Goal: Navigation & Orientation: Find specific page/section

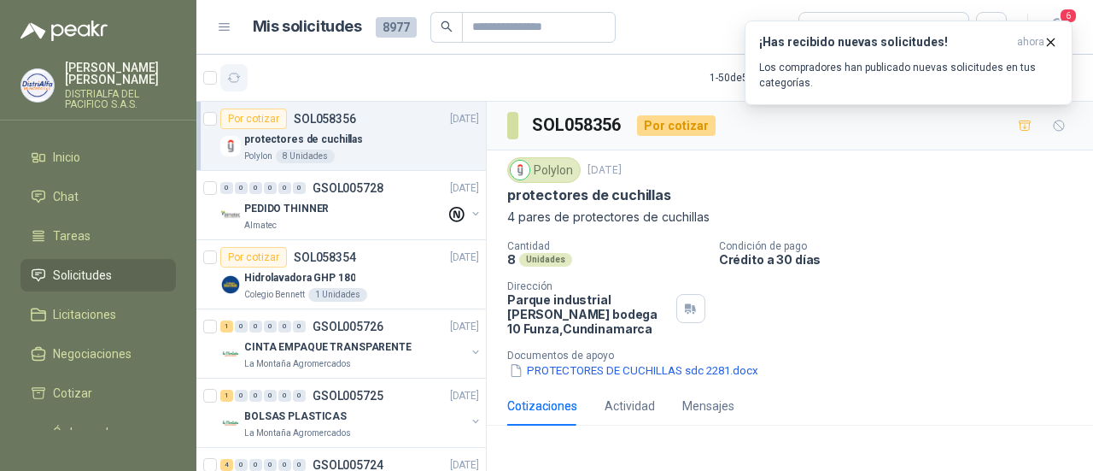
click at [232, 71] on icon "button" at bounding box center [234, 78] width 15 height 15
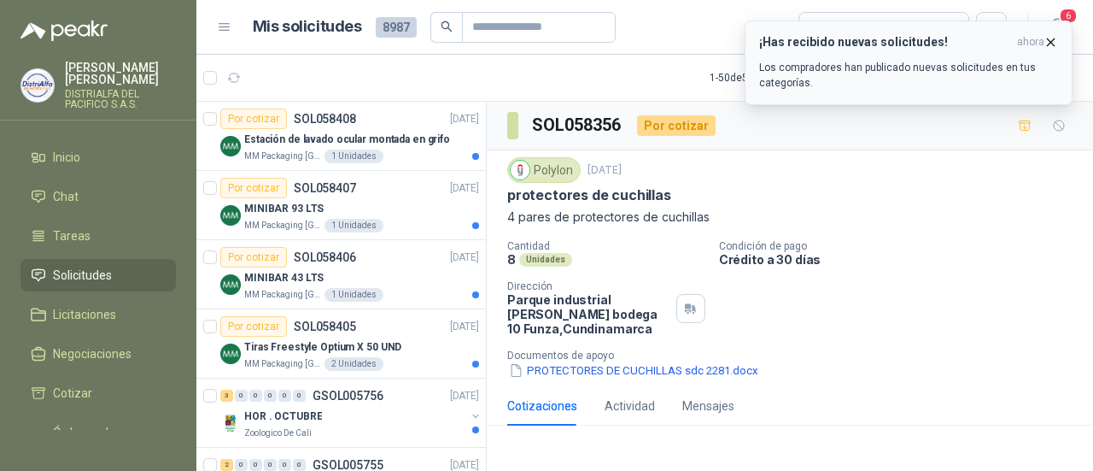
click at [1051, 39] on icon "button" at bounding box center [1051, 42] width 15 height 15
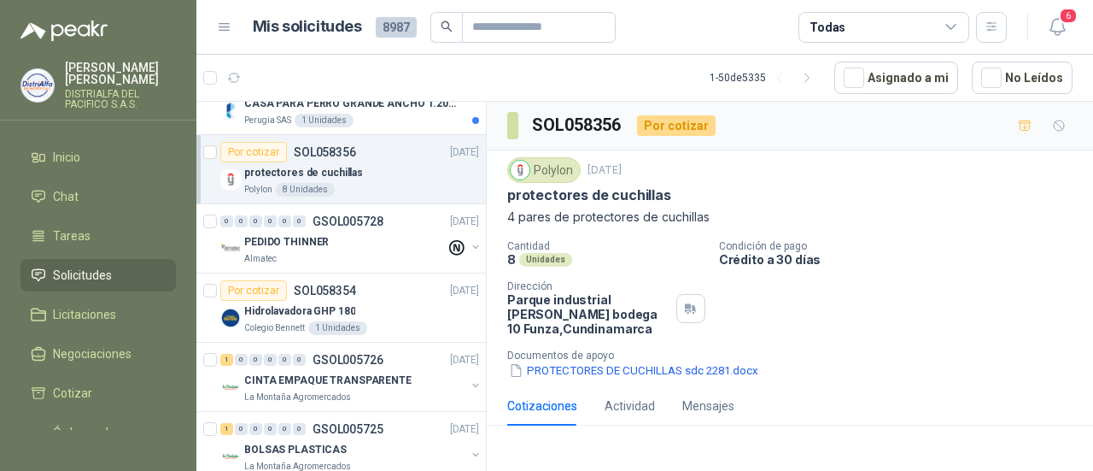
scroll to position [427, 0]
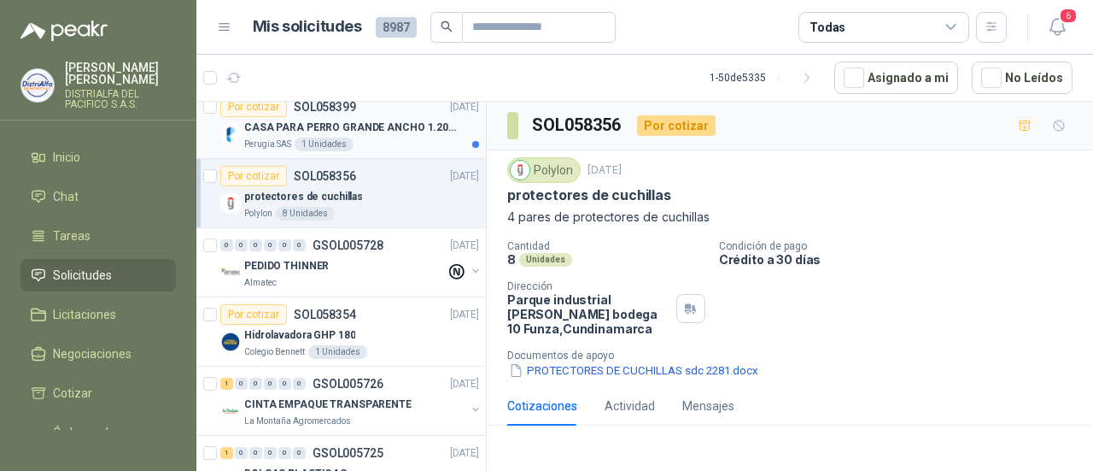
click at [392, 138] on div "Perugia SAS 1 Unidades" at bounding box center [361, 145] width 235 height 14
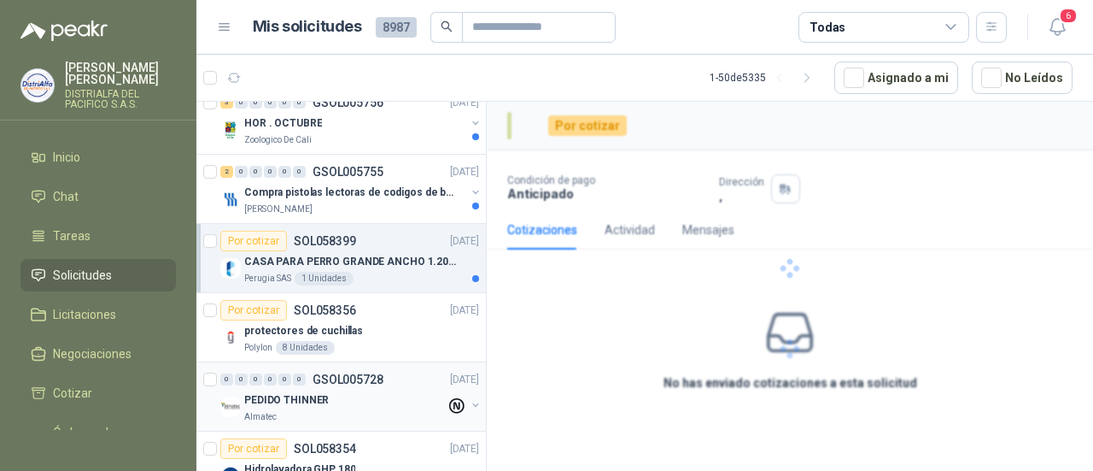
scroll to position [256, 0]
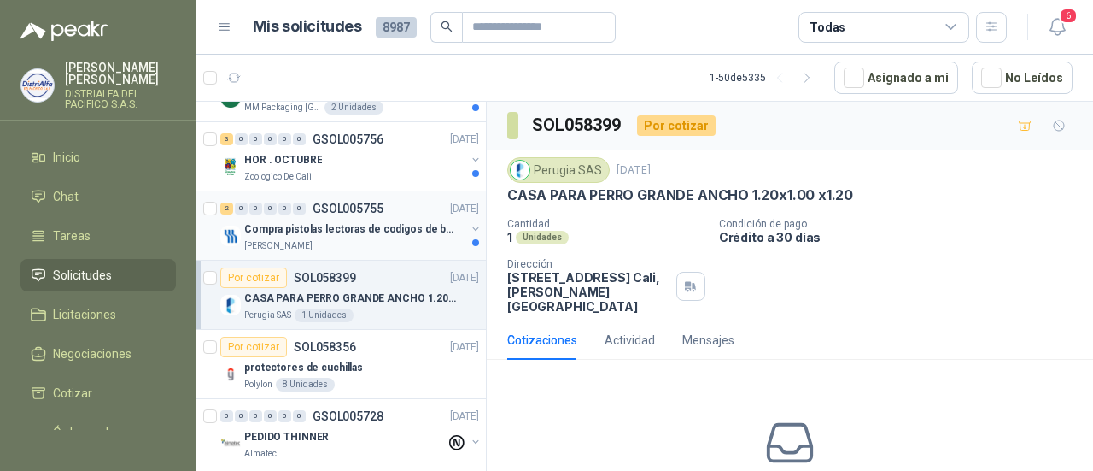
click at [392, 240] on div "[PERSON_NAME]" at bounding box center [354, 246] width 221 height 14
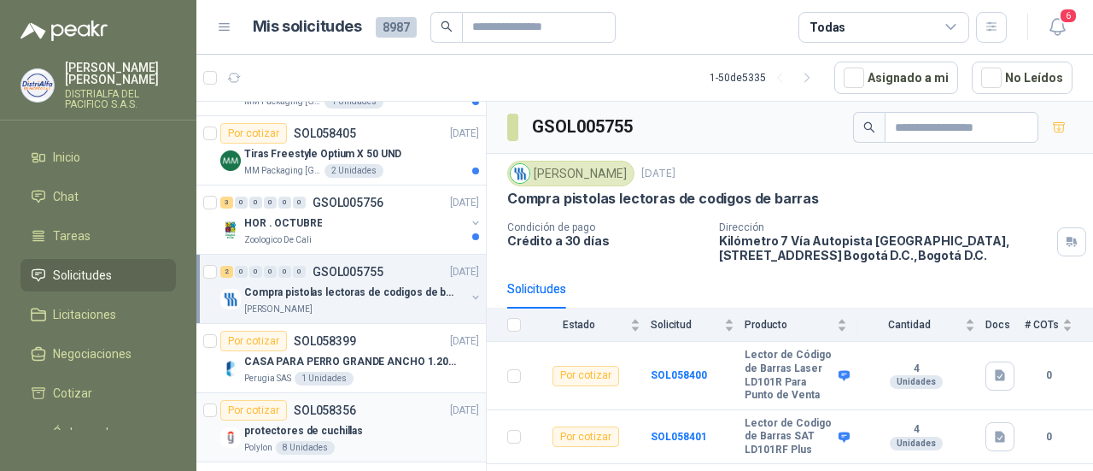
scroll to position [171, 0]
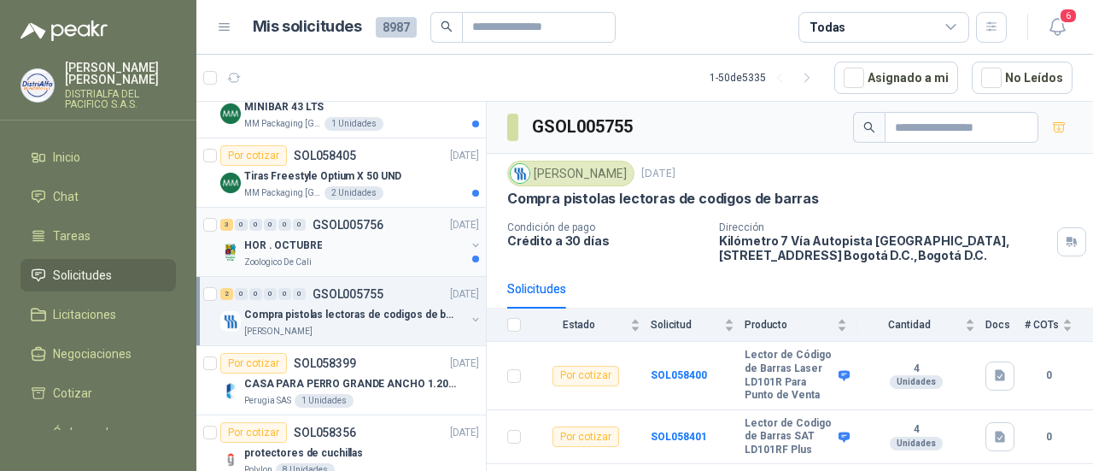
click at [389, 247] on div "HOR . OCTUBRE" at bounding box center [354, 245] width 221 height 20
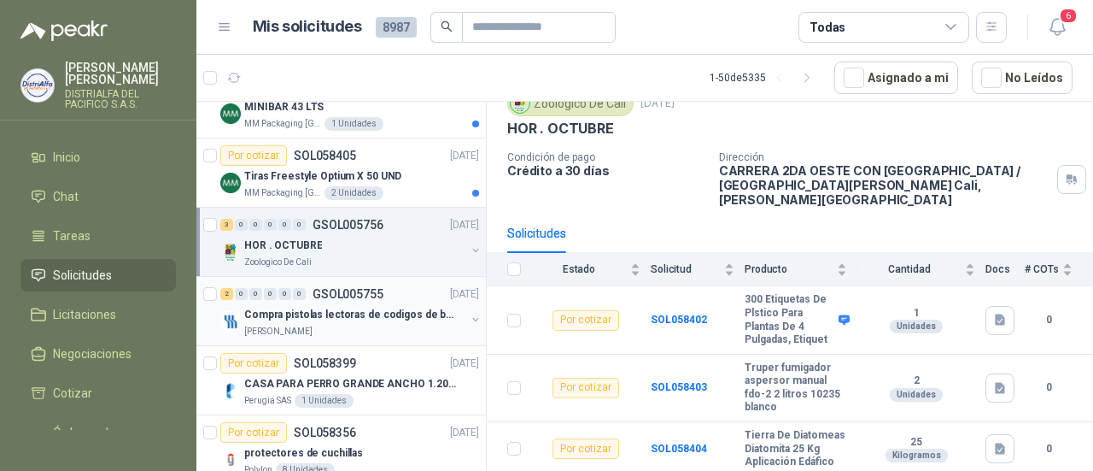
scroll to position [85, 0]
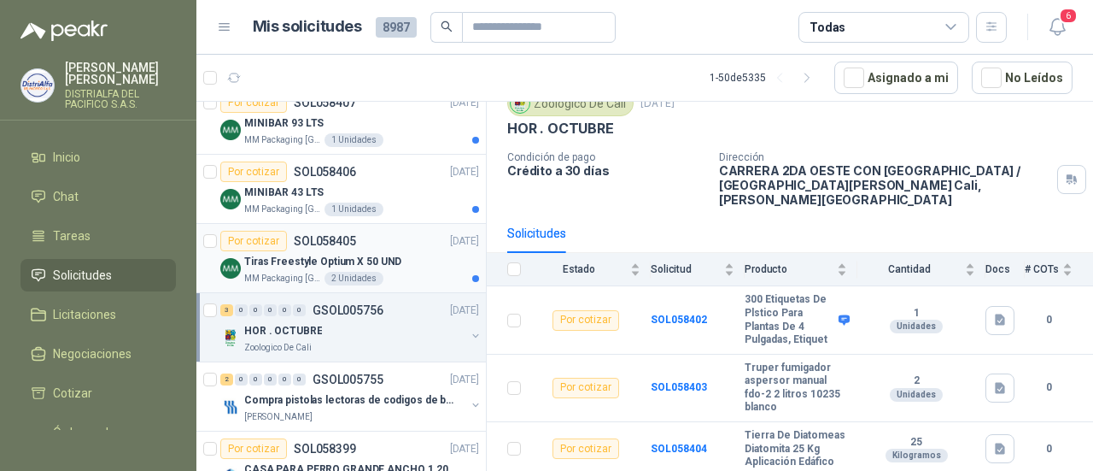
click at [388, 255] on p "Tiras Freestyle Optium X 50 UND" at bounding box center [322, 262] width 157 height 16
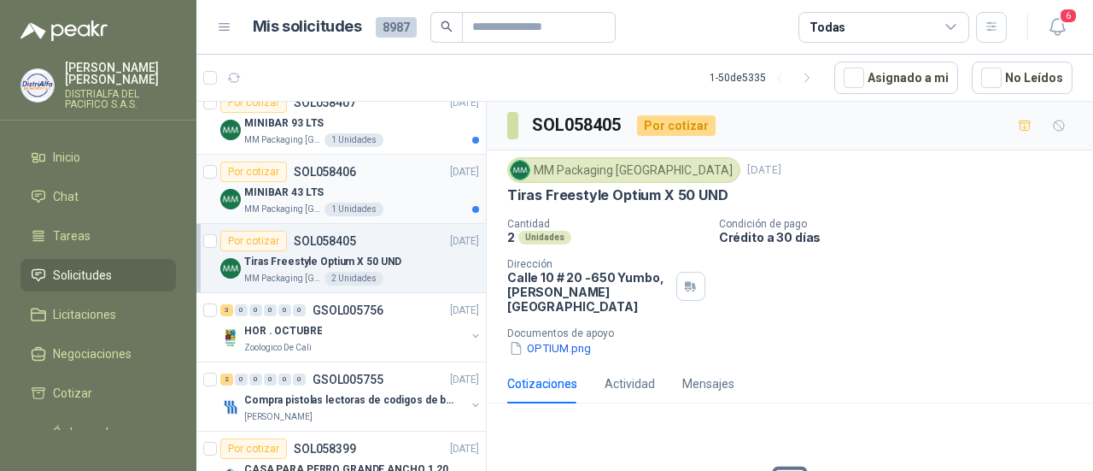
click at [410, 202] on div "MM Packaging [GEOGRAPHIC_DATA] 1 Unidades" at bounding box center [361, 209] width 235 height 14
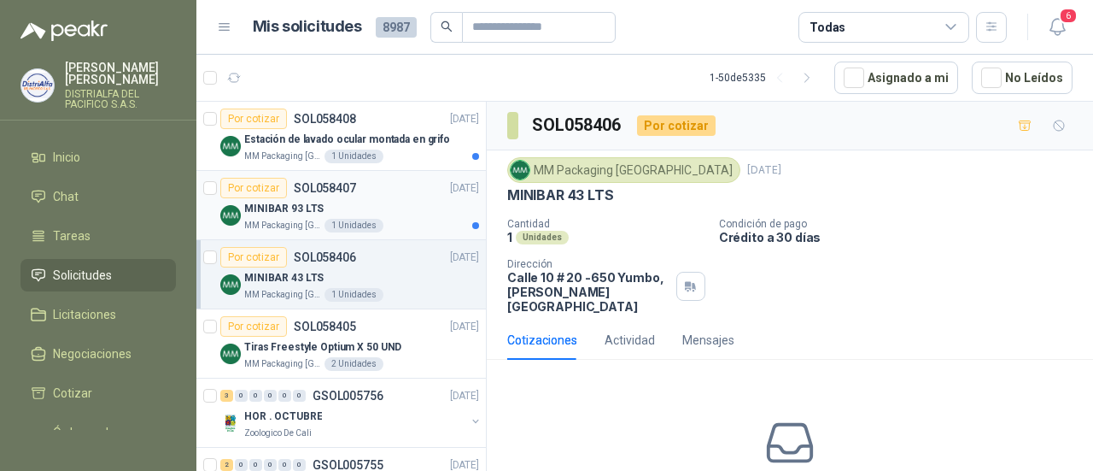
click at [390, 213] on div "MINIBAR 93 LTS" at bounding box center [361, 208] width 235 height 20
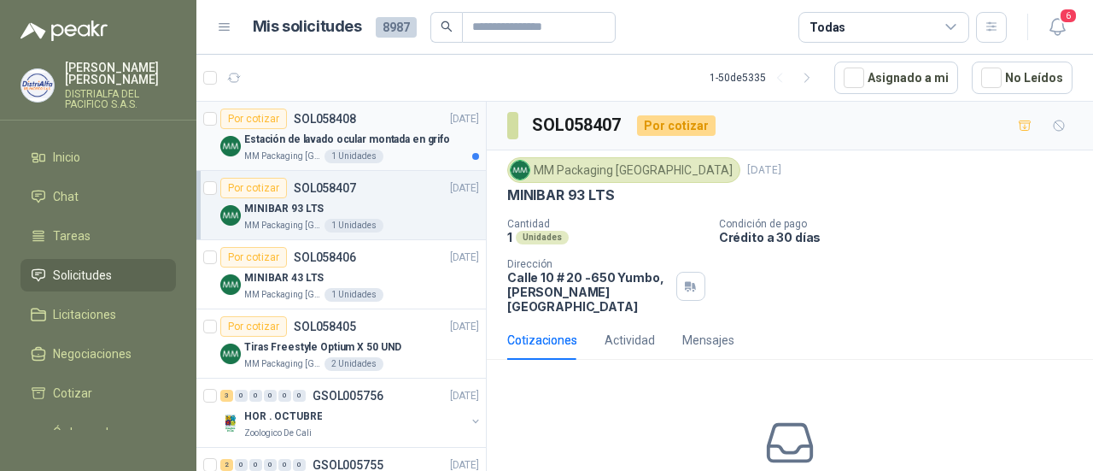
click at [389, 150] on div "MM Packaging [GEOGRAPHIC_DATA] 1 Unidades" at bounding box center [361, 156] width 235 height 14
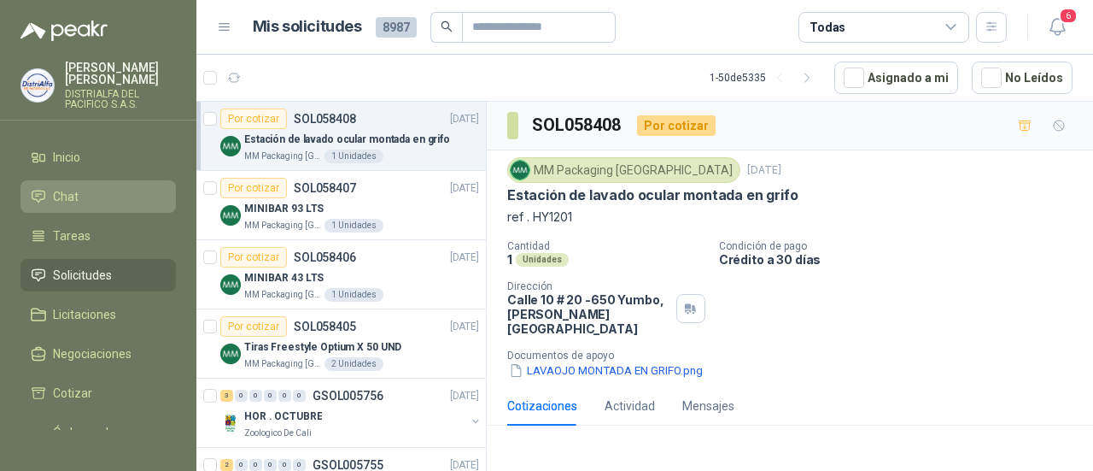
click at [96, 187] on li "Chat" at bounding box center [98, 196] width 135 height 19
